Goal: Check status: Check status

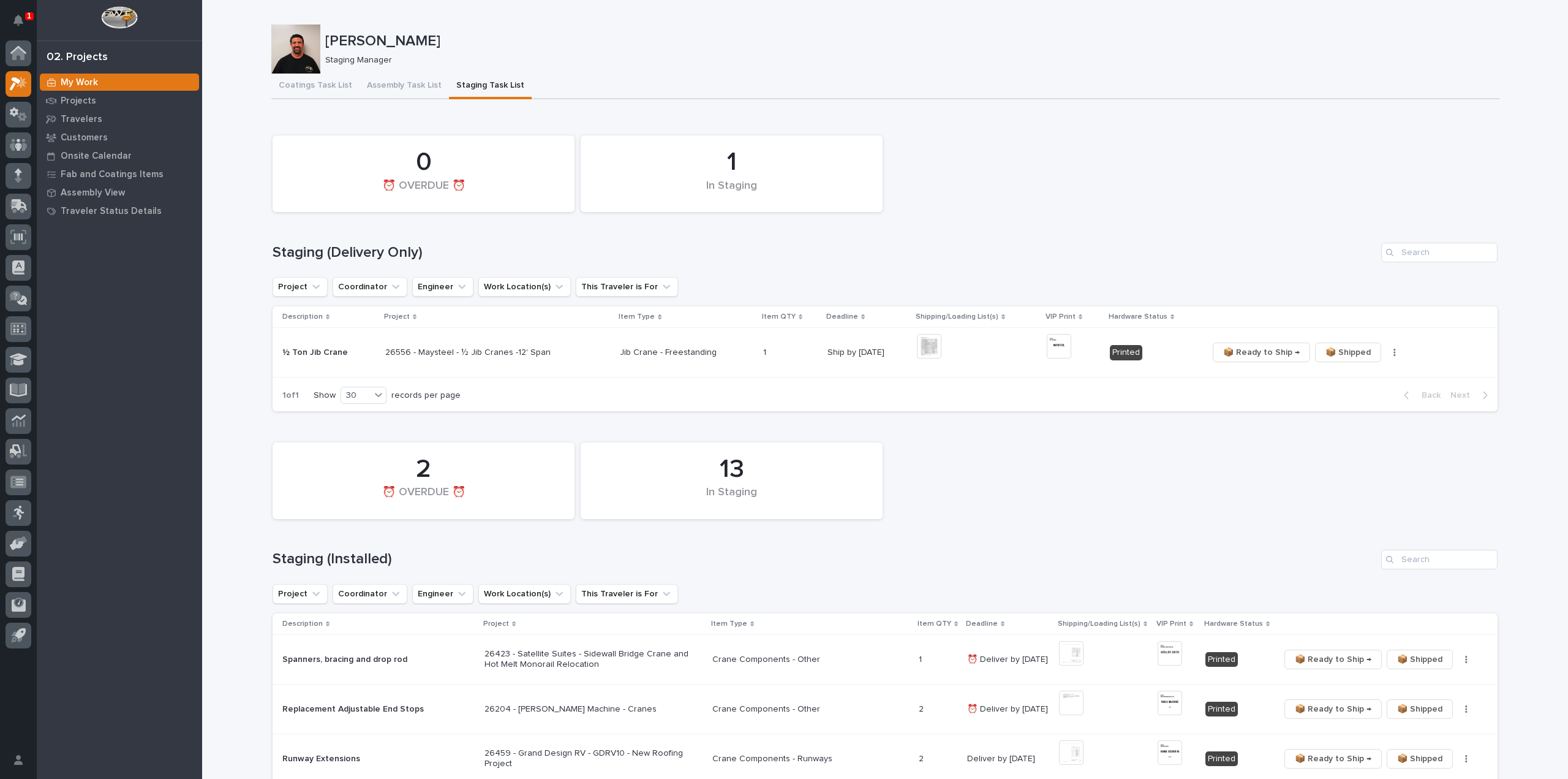
scroll to position [245, 0]
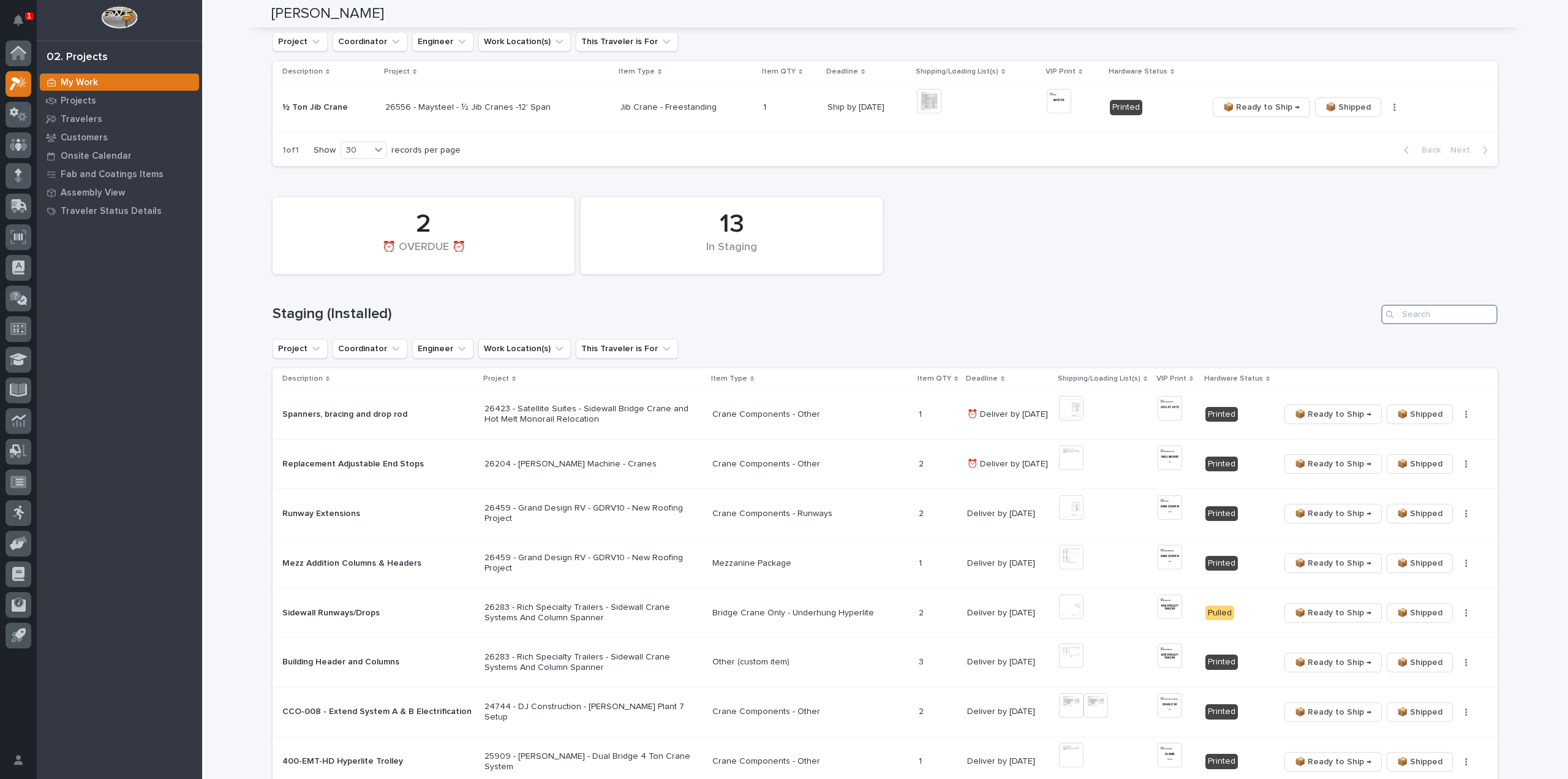
click at [1446, 315] on input "Search" at bounding box center [1440, 315] width 117 height 19
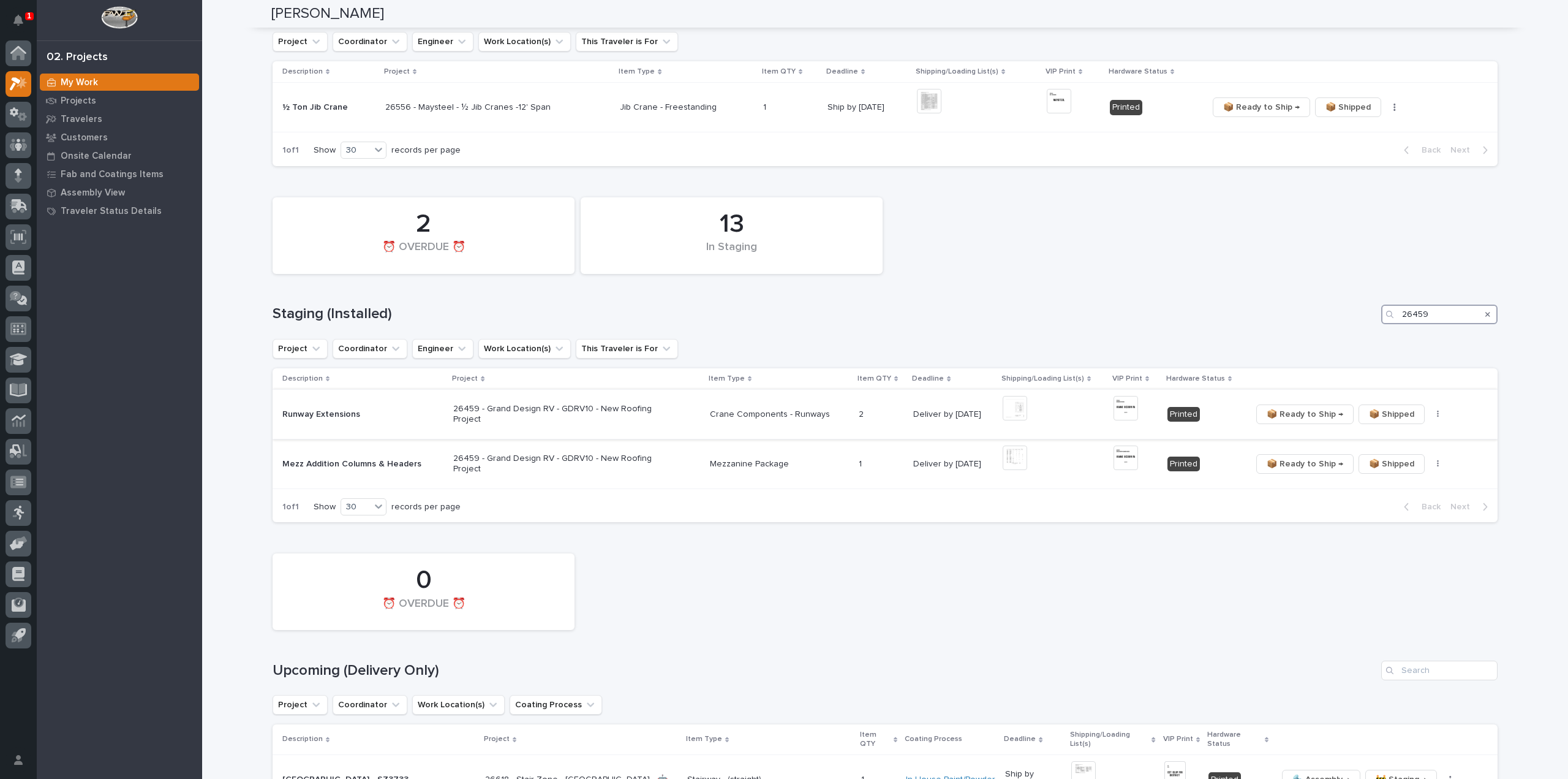
type input "26459"
click at [1016, 409] on img at bounding box center [1015, 408] width 24 height 24
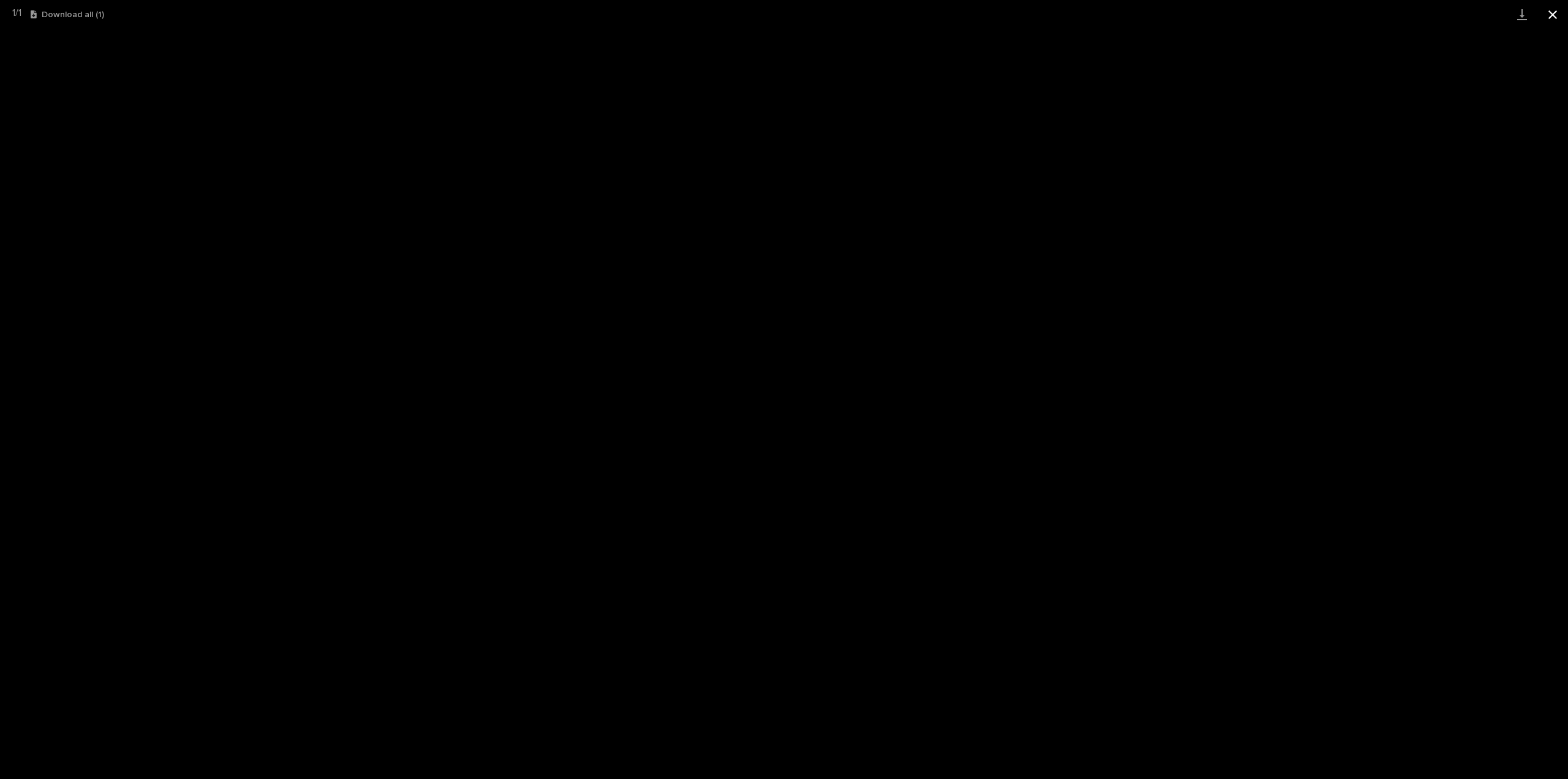
click at [1556, 18] on button "Close gallery" at bounding box center [1553, 15] width 31 height 29
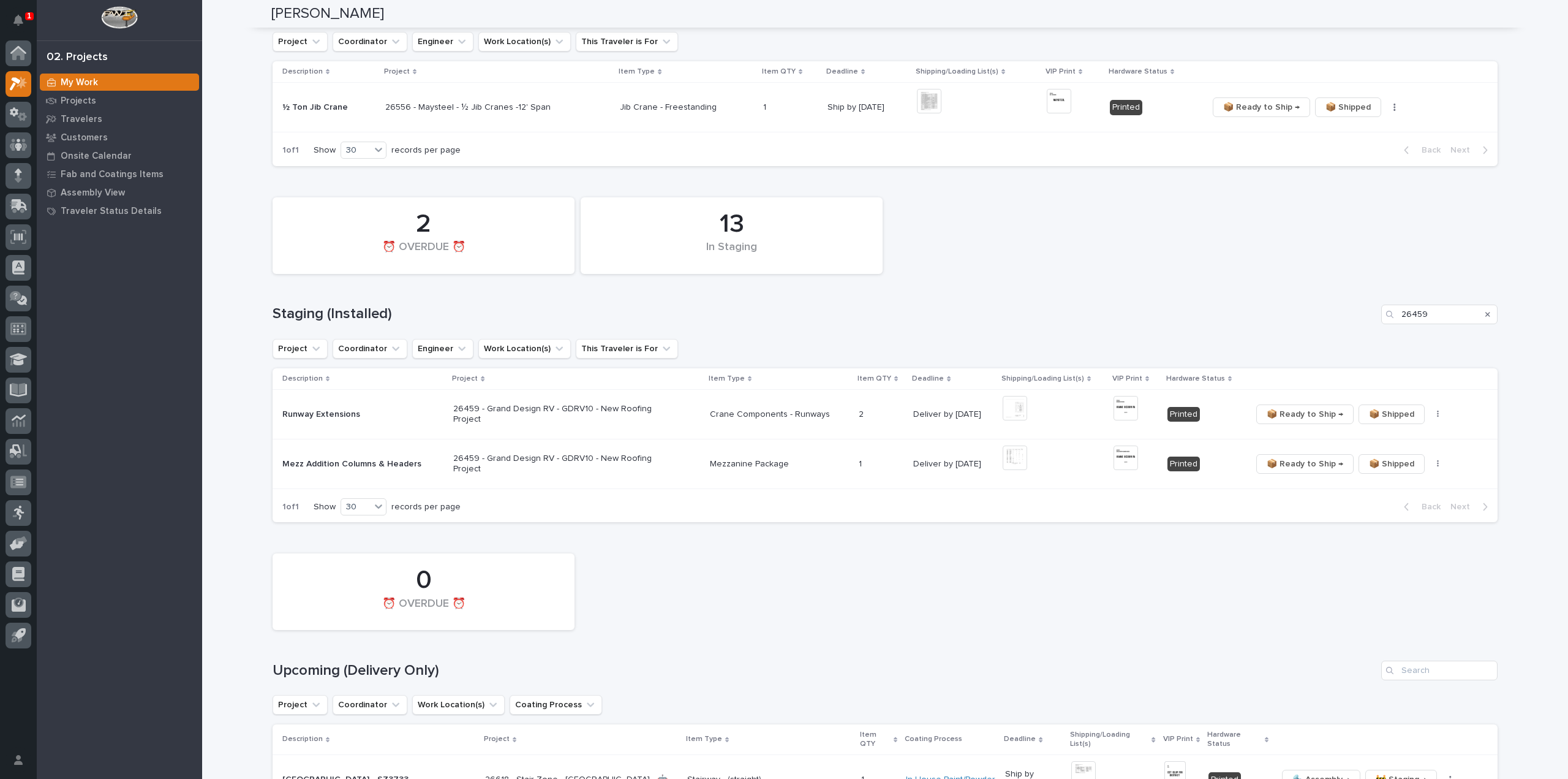
click at [539, 456] on p "26459 - Grand Design RV - GDRV10 - New Roofing Project" at bounding box center [560, 464] width 215 height 21
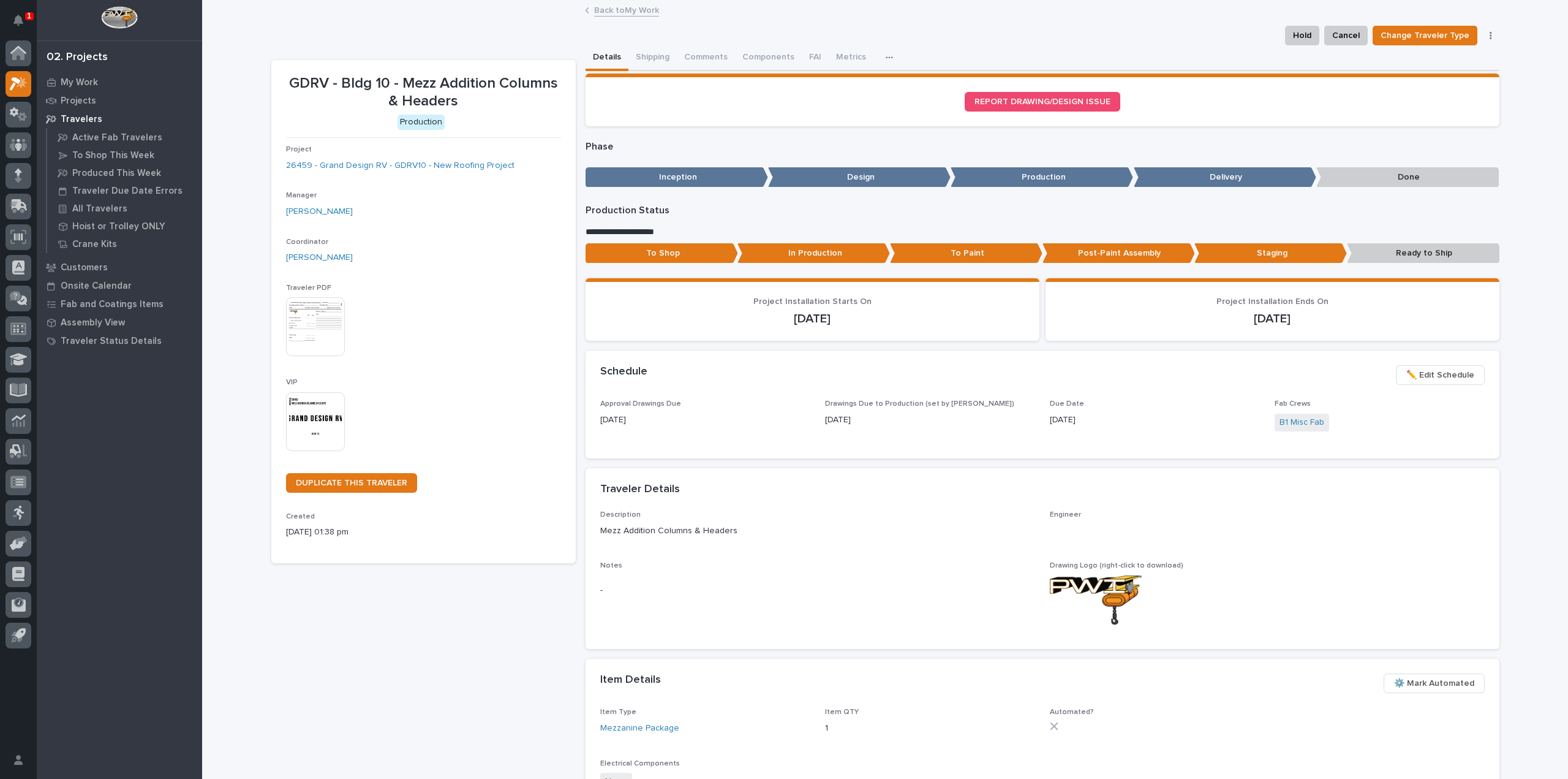
click at [300, 339] on img at bounding box center [315, 327] width 59 height 59
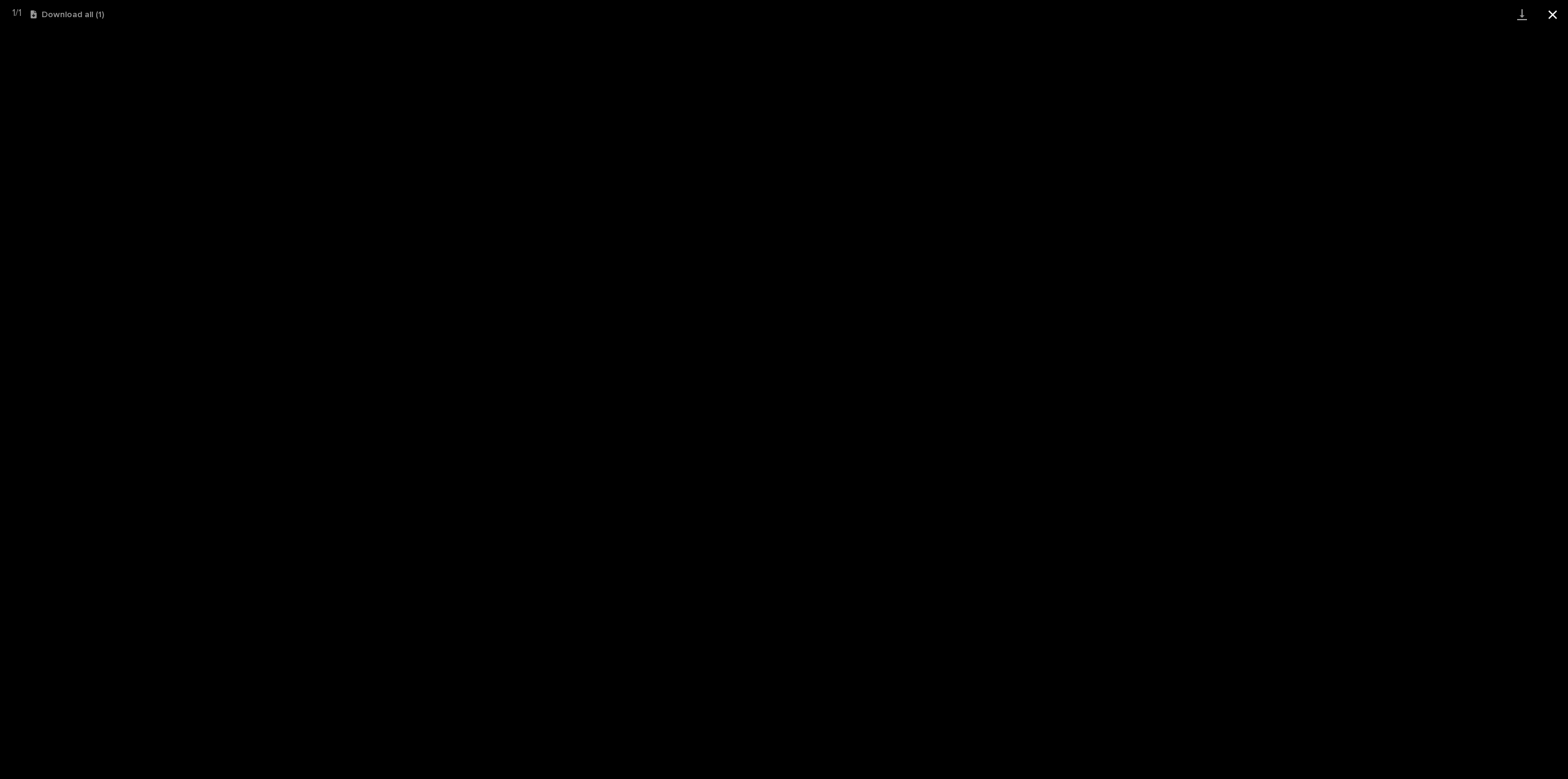
click at [1552, 15] on button "Close gallery" at bounding box center [1553, 15] width 31 height 29
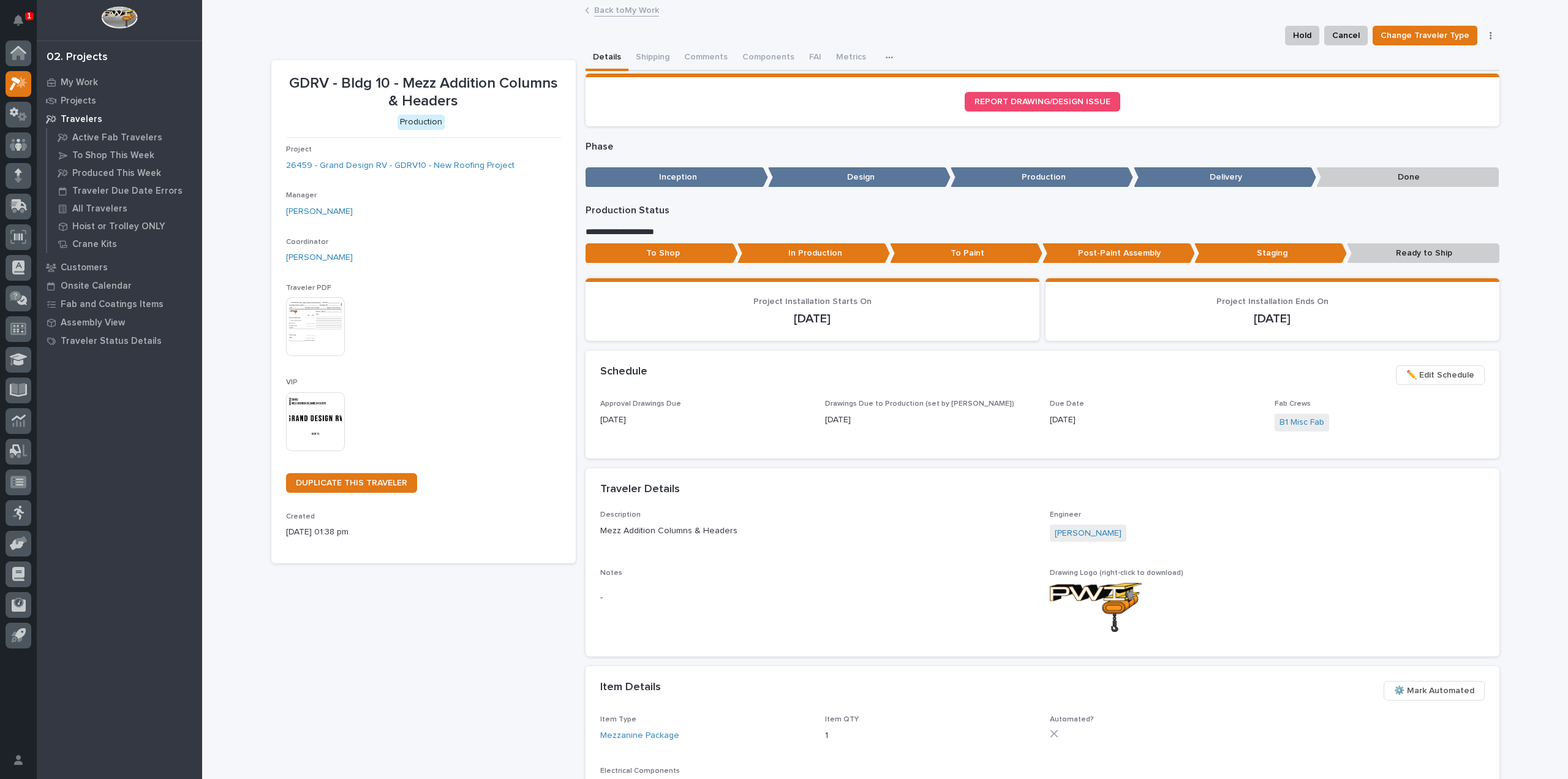
click at [776, 254] on p "In Production" at bounding box center [814, 253] width 152 height 20
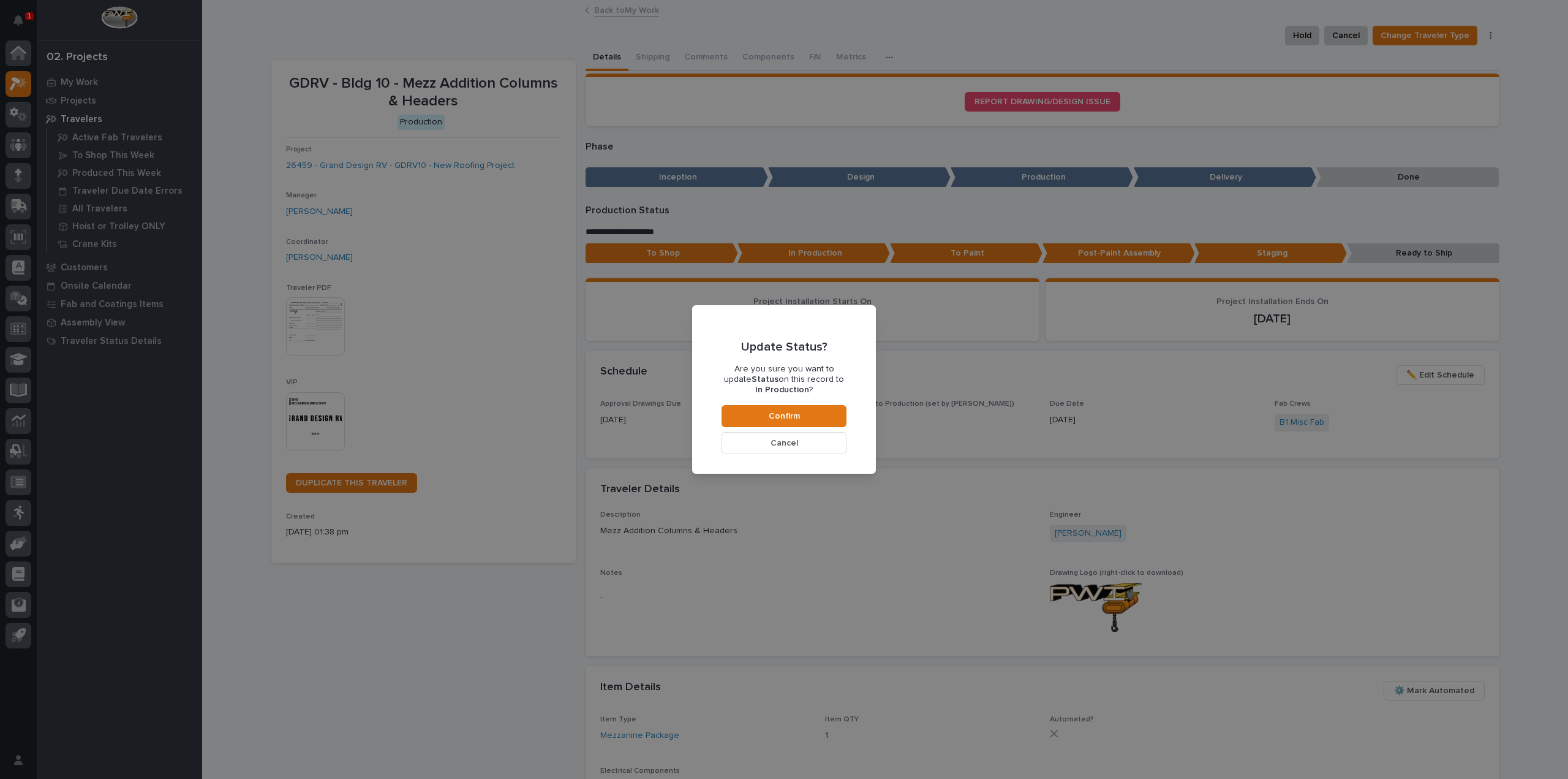
click at [792, 444] on span "Cancel" at bounding box center [784, 443] width 28 height 11
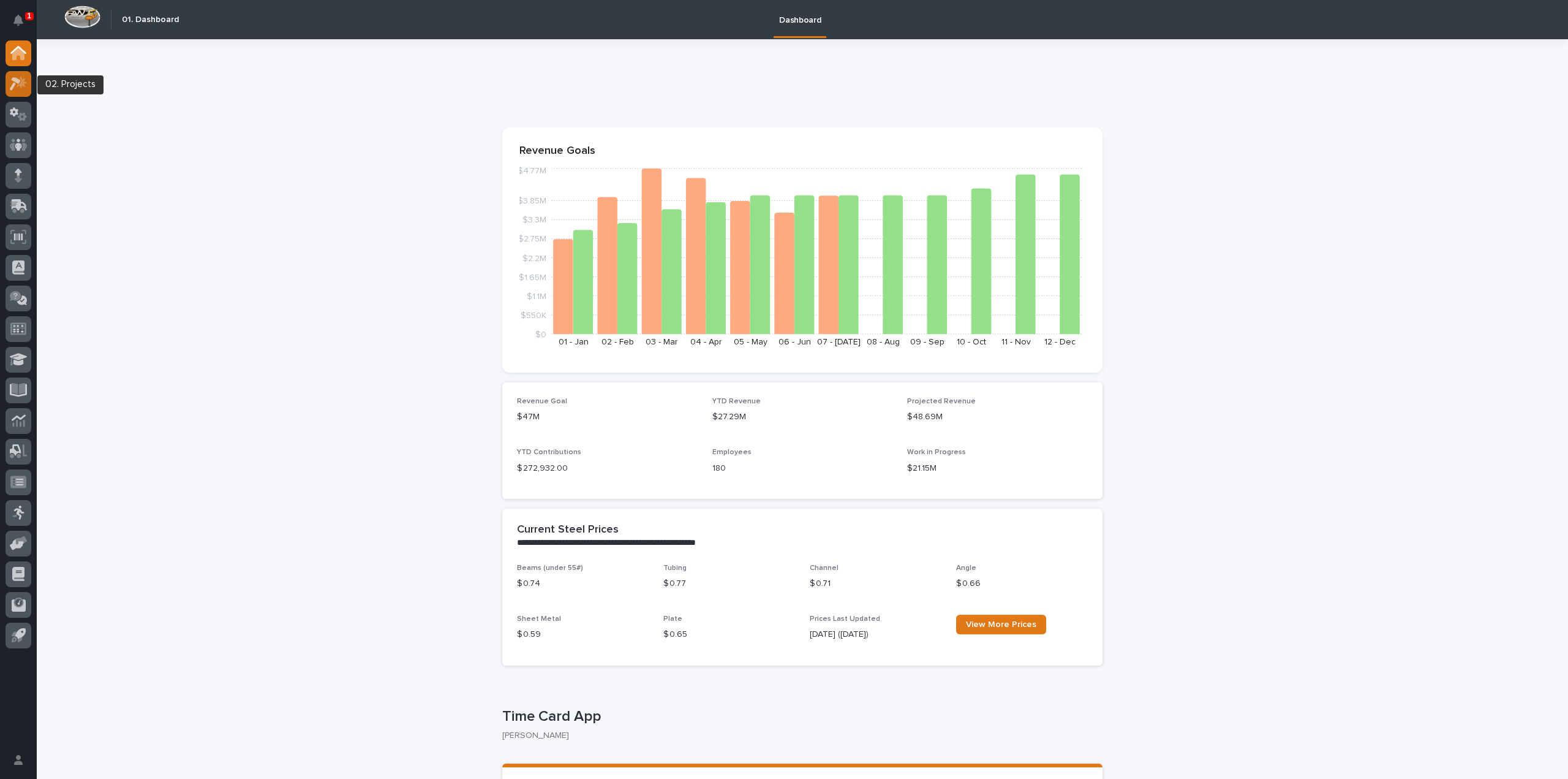
click at [14, 82] on icon at bounding box center [15, 83] width 11 height 14
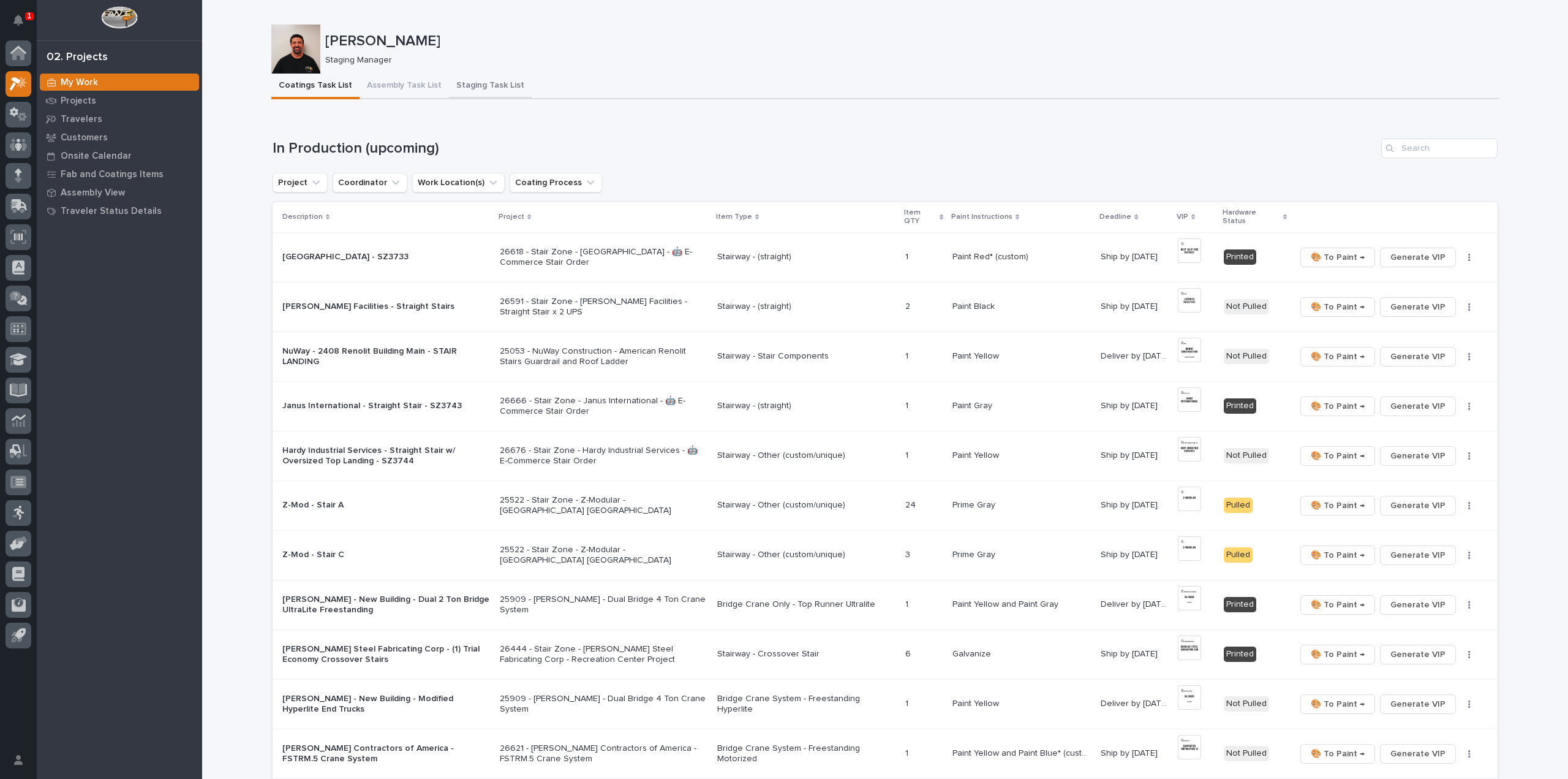
click at [489, 88] on button "Staging Task List" at bounding box center [490, 87] width 83 height 26
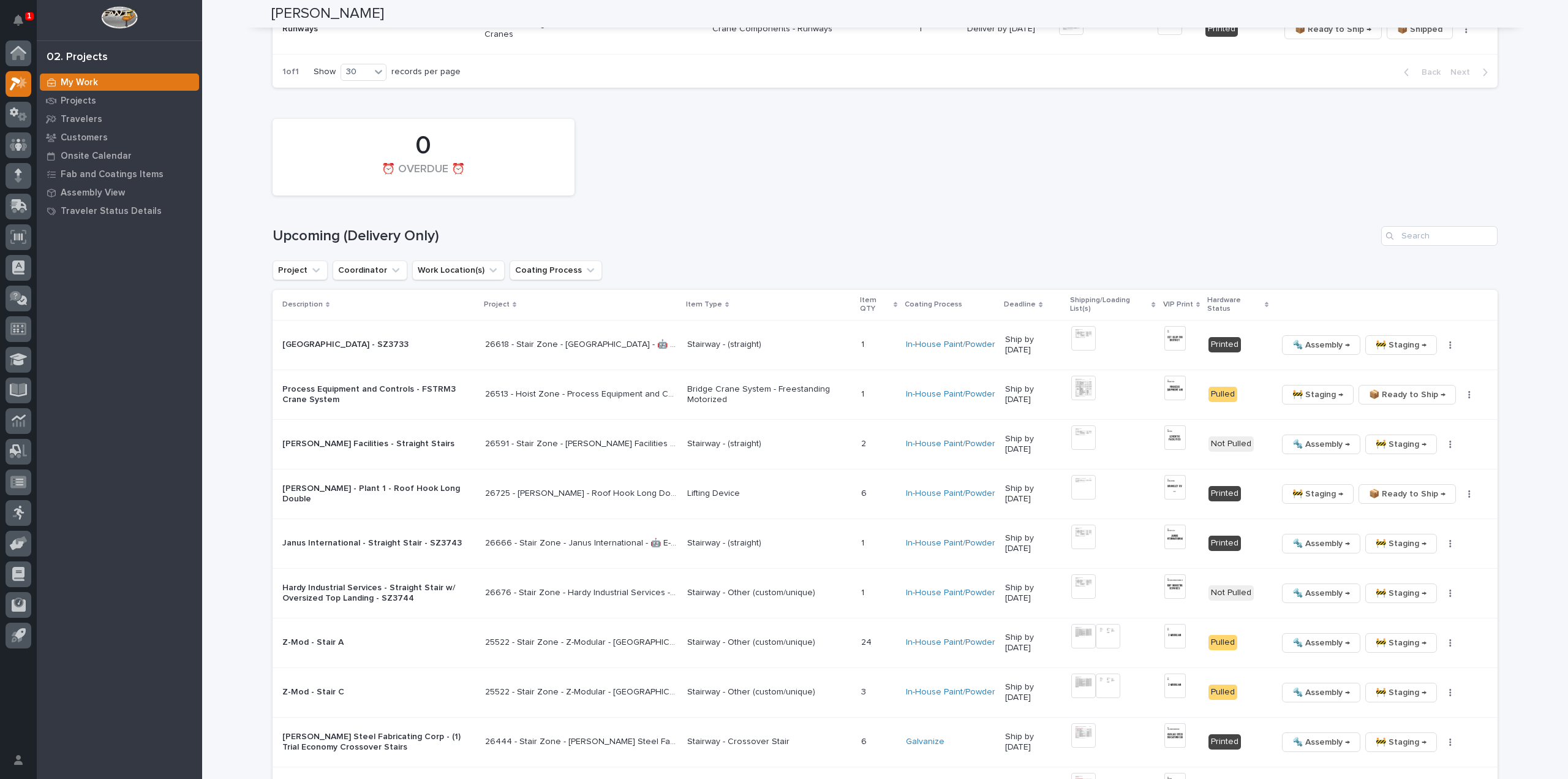
scroll to position [1838, 0]
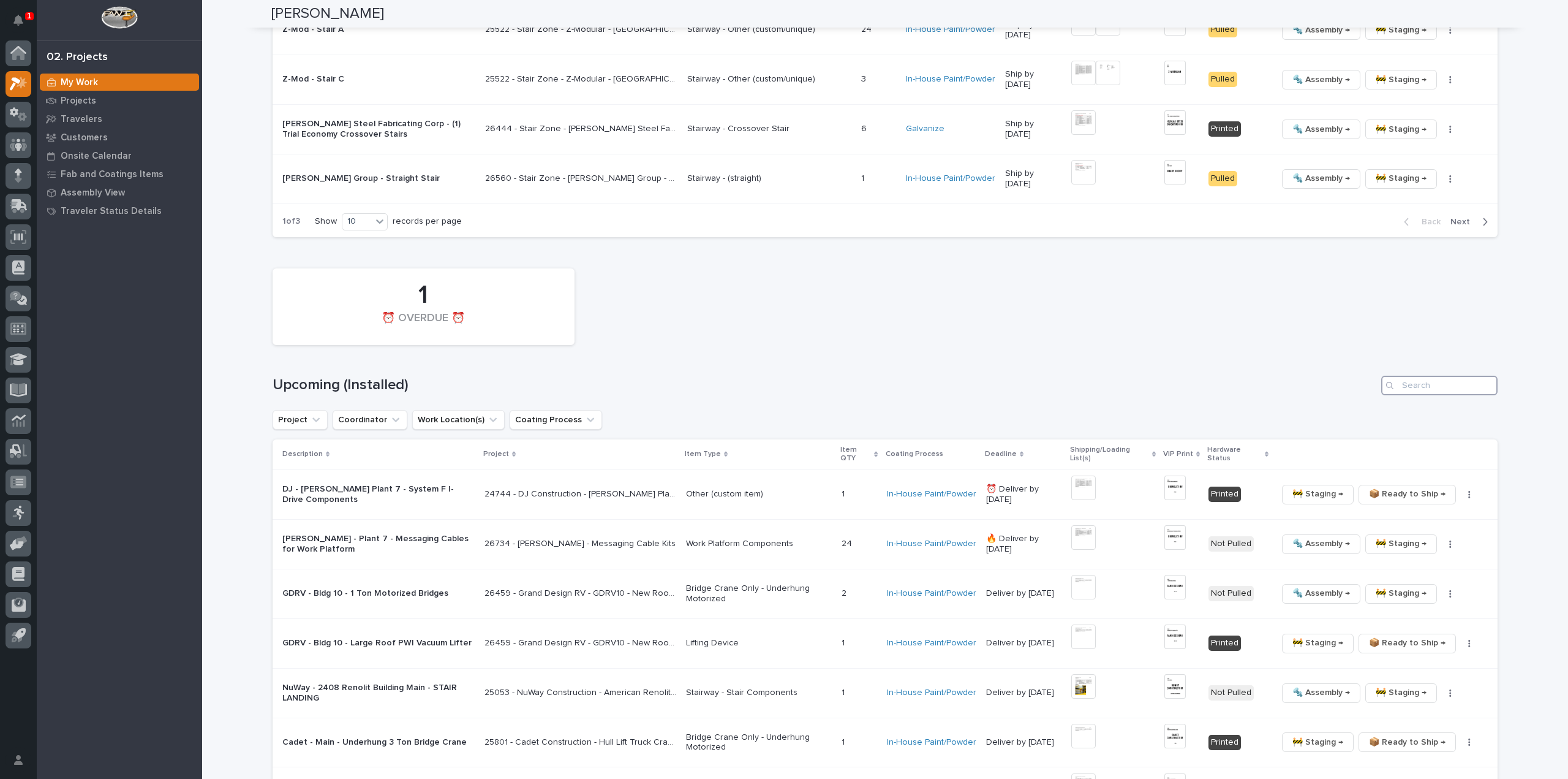
click at [1476, 384] on input "Search" at bounding box center [1440, 385] width 117 height 19
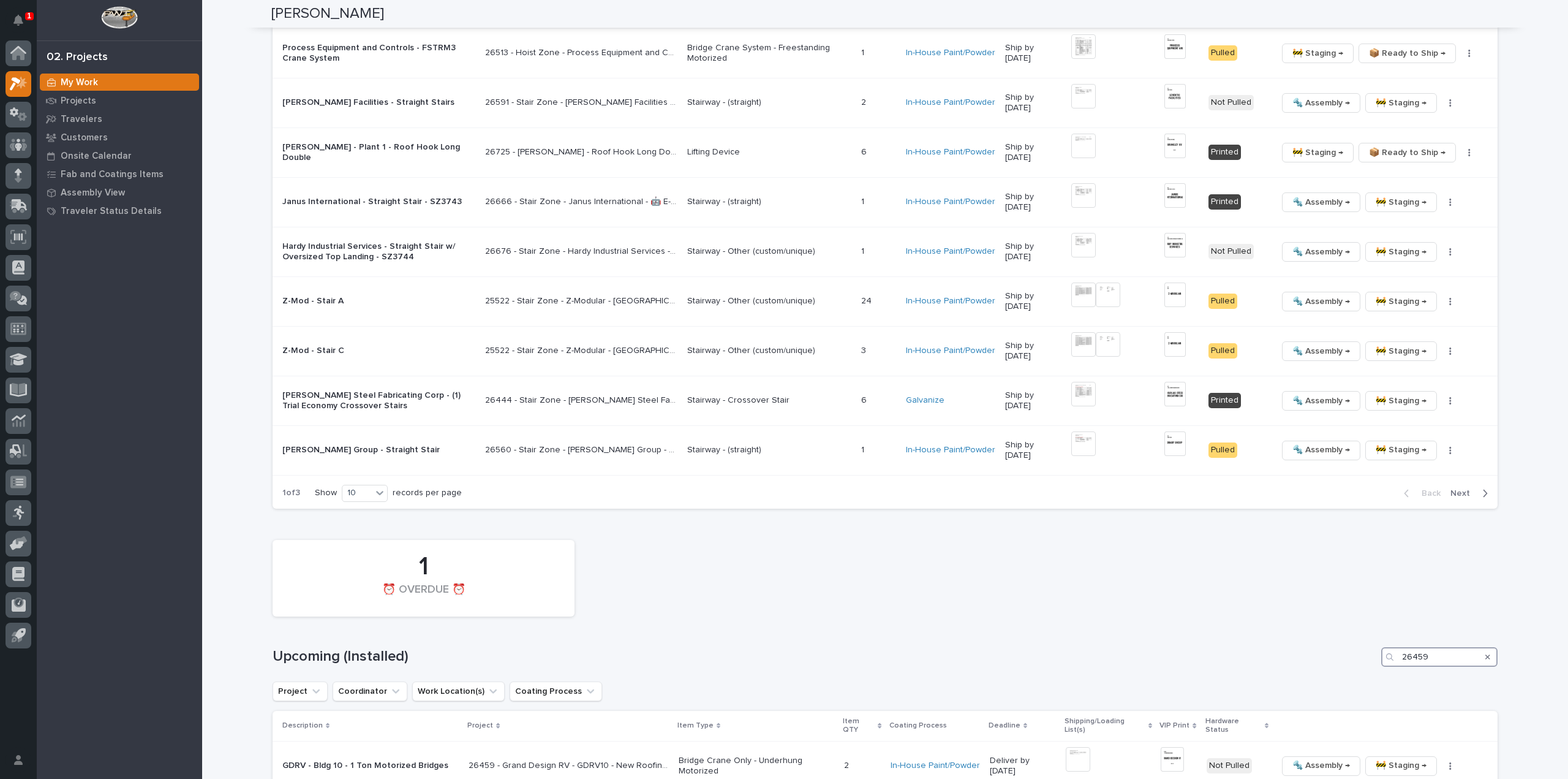
scroll to position [1321, 0]
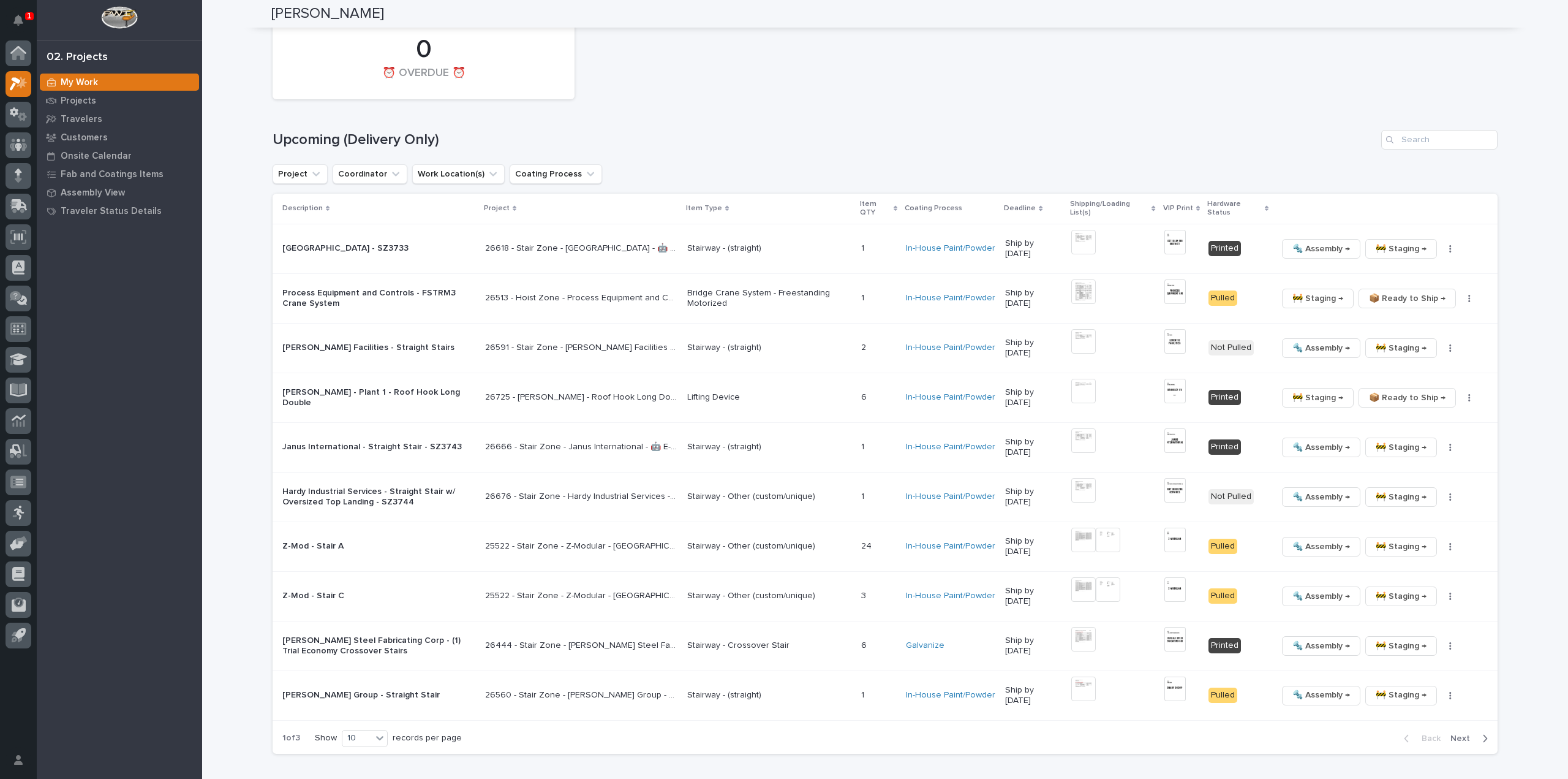
type input "26459"
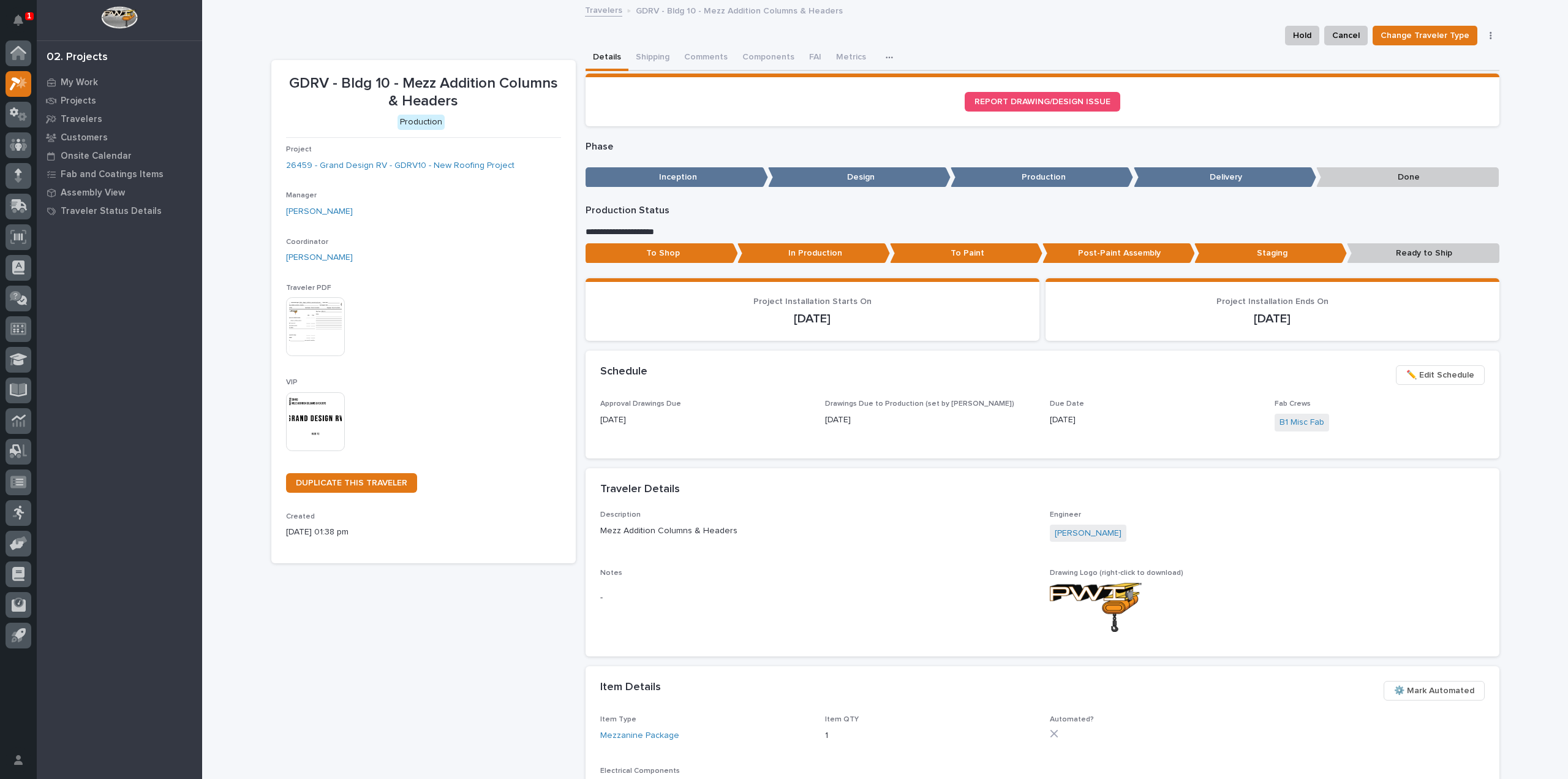
click at [315, 421] on img at bounding box center [315, 422] width 59 height 59
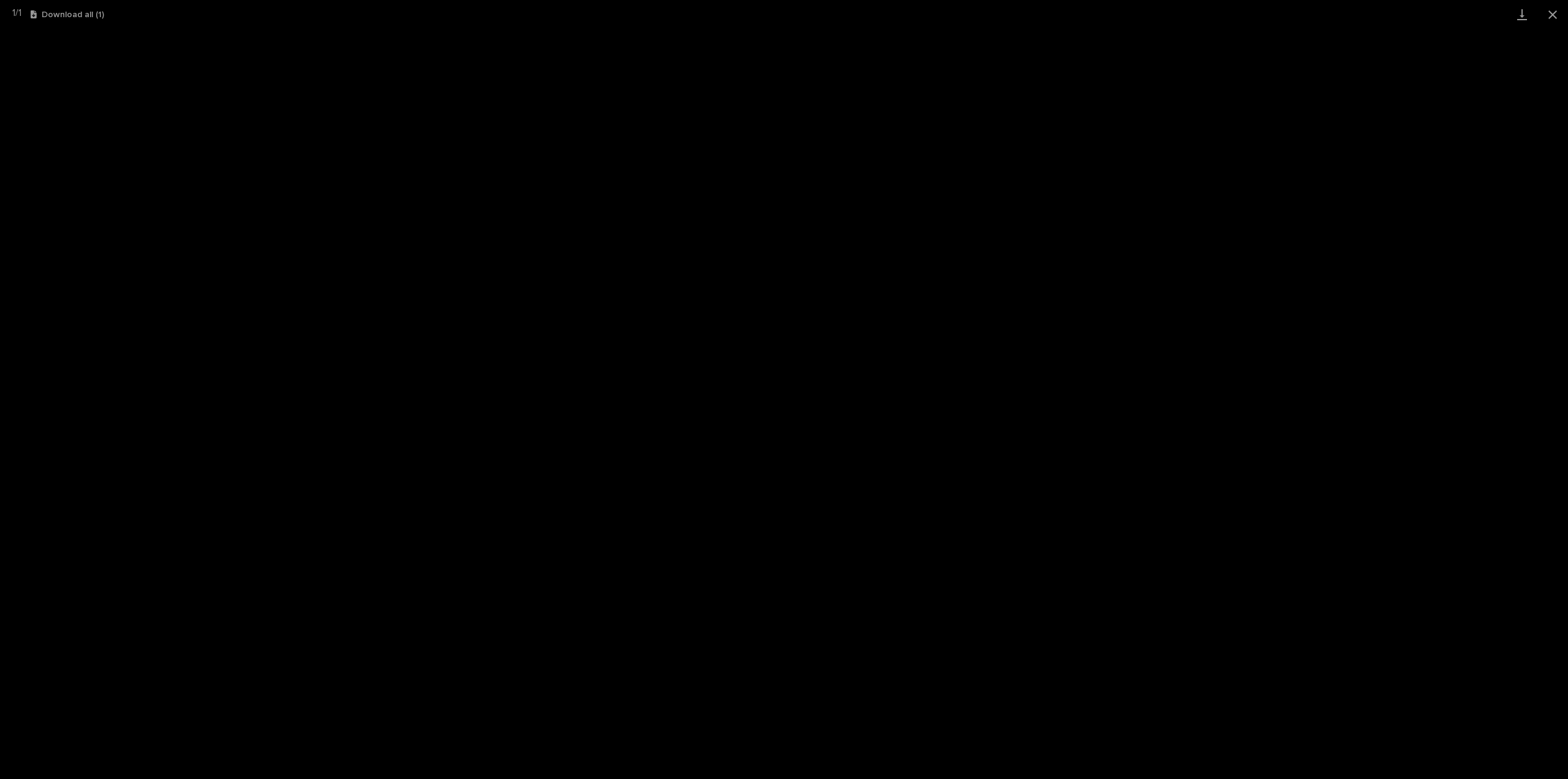
drag, startPoint x: 1552, startPoint y: 13, endPoint x: 1497, endPoint y: 1, distance: 56.3
click at [1553, 13] on button "Close gallery" at bounding box center [1553, 15] width 31 height 29
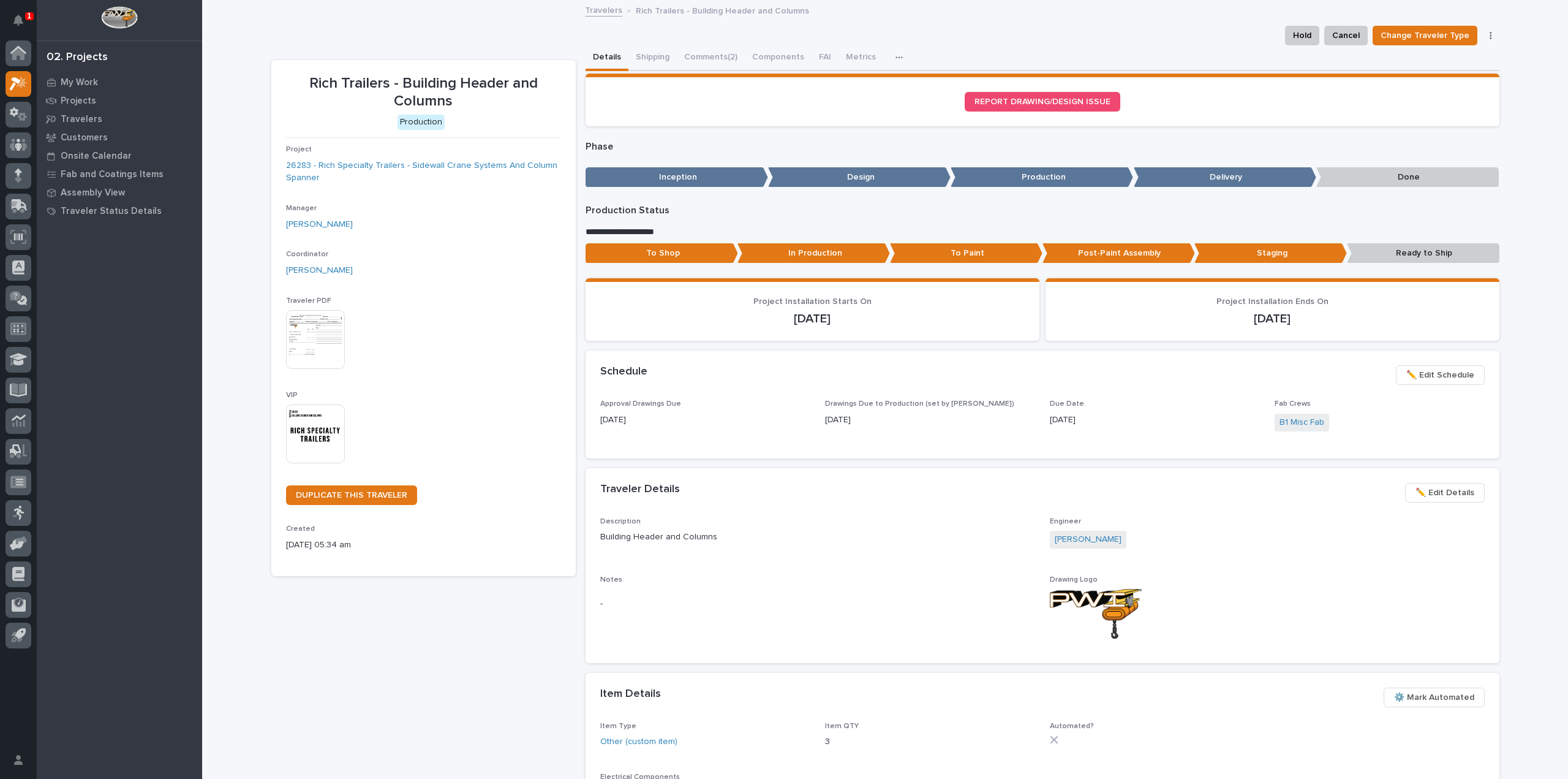
click at [327, 426] on img at bounding box center [315, 434] width 59 height 59
